Goal: Task Accomplishment & Management: Manage account settings

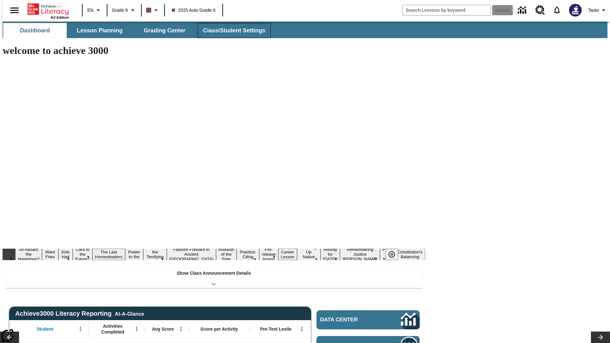
click at [231, 30] on span "Class/Student Settings" at bounding box center [234, 30] width 62 height 7
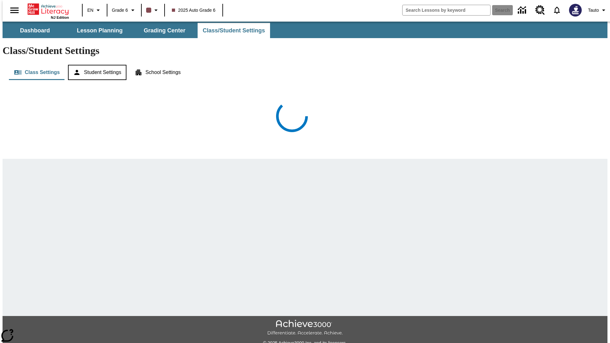
click at [95, 65] on button "Student Settings" at bounding box center [97, 72] width 58 height 15
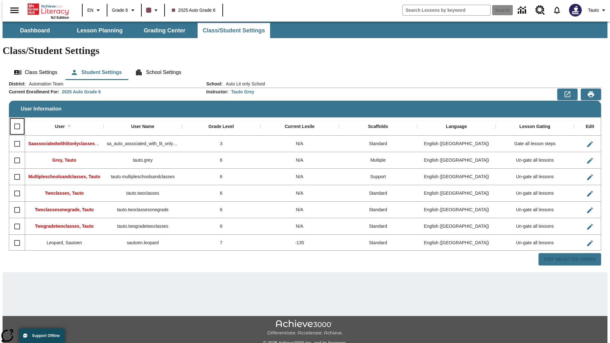
click at [14, 120] on input "Select all rows" at bounding box center [16, 126] width 13 height 13
checkbox input "true"
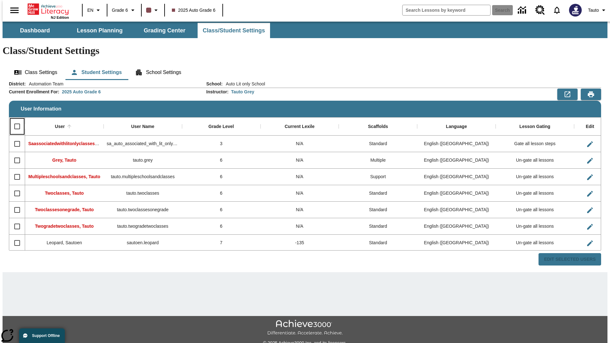
checkbox input "true"
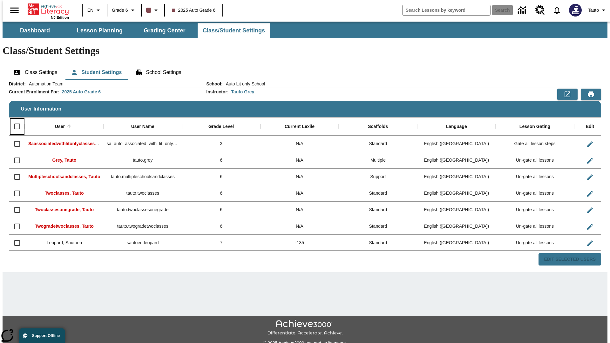
checkbox input "true"
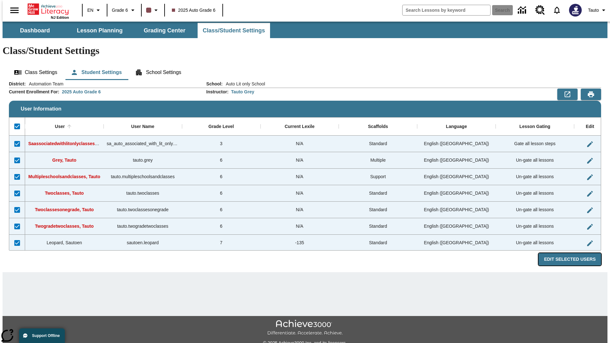
click at [575, 253] on button "Edit Selected Users" at bounding box center [569, 259] width 63 height 12
